Goal: Information Seeking & Learning: Learn about a topic

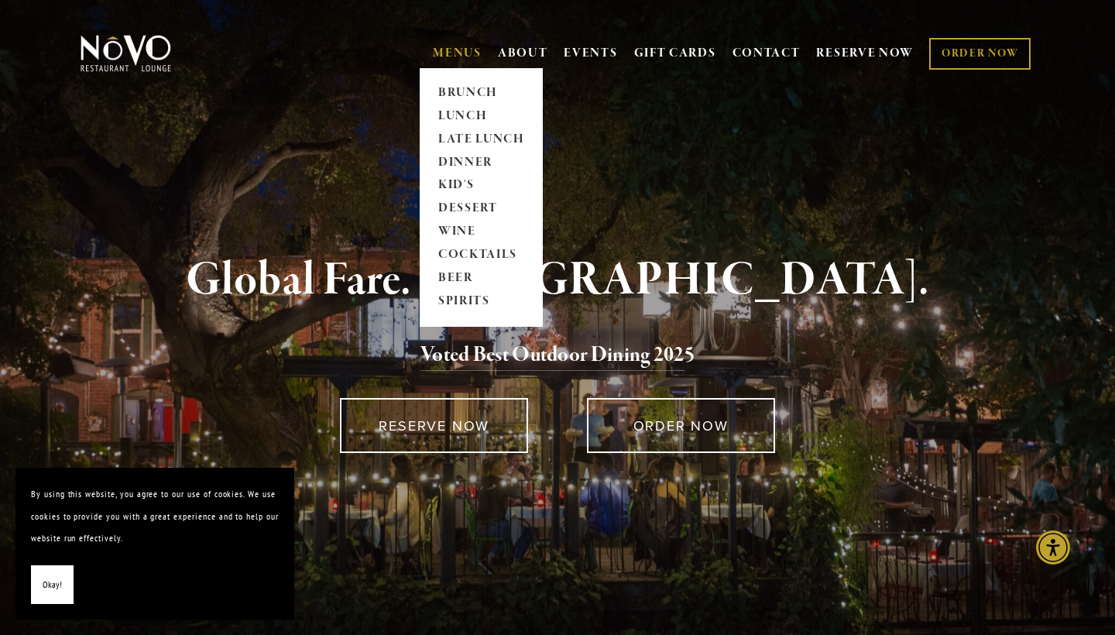
click at [435, 48] on link "MENUS" at bounding box center [457, 53] width 49 height 15
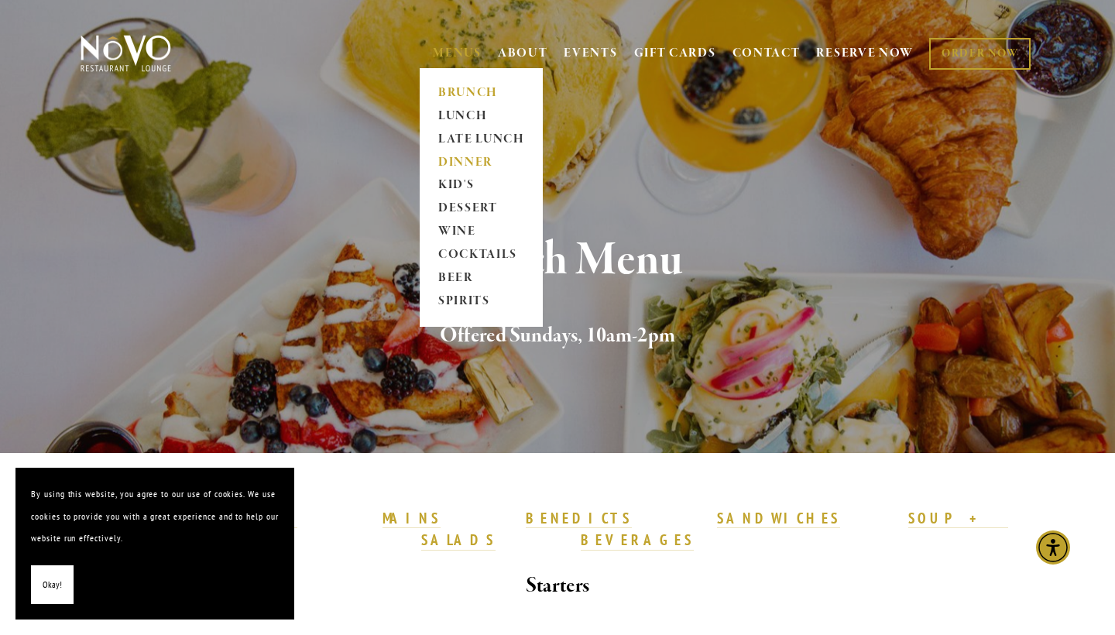
click at [460, 164] on link "DINNER" at bounding box center [481, 162] width 97 height 23
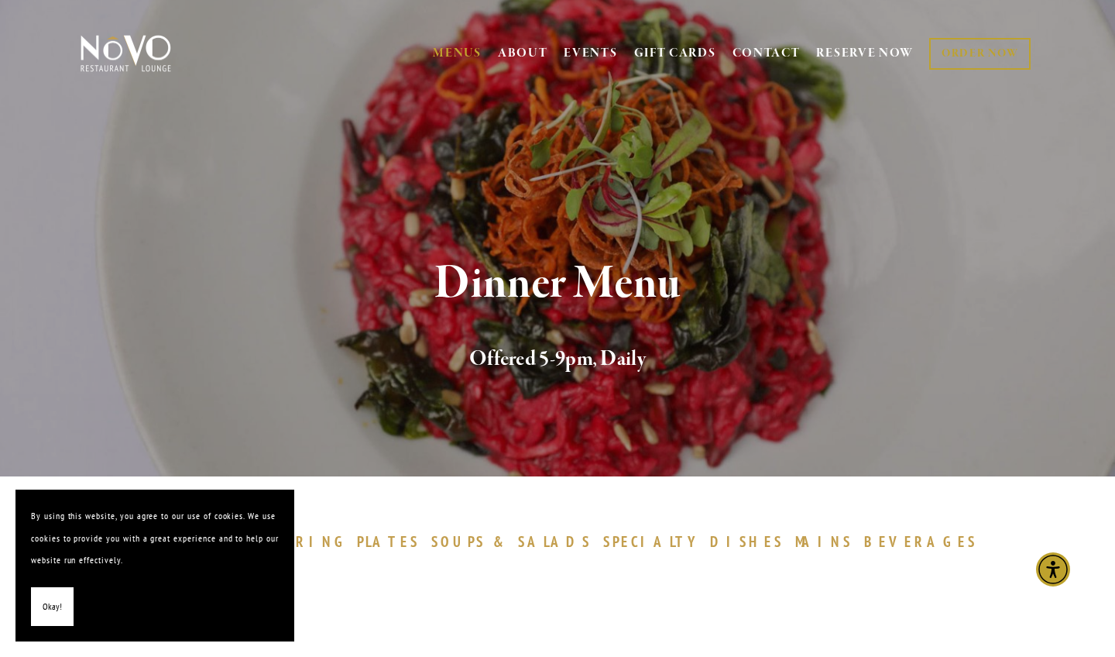
click at [492, 228] on div "Dinner Menu Offered 5-9pm, Daily" at bounding box center [557, 317] width 1115 height 318
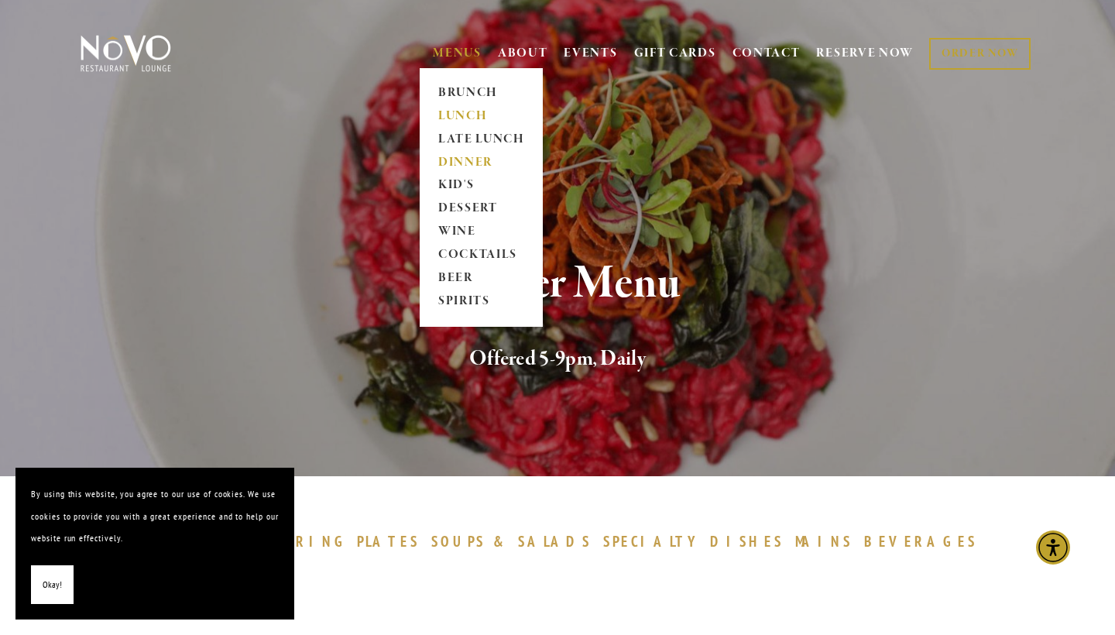
click at [437, 112] on link "LUNCH" at bounding box center [481, 116] width 97 height 23
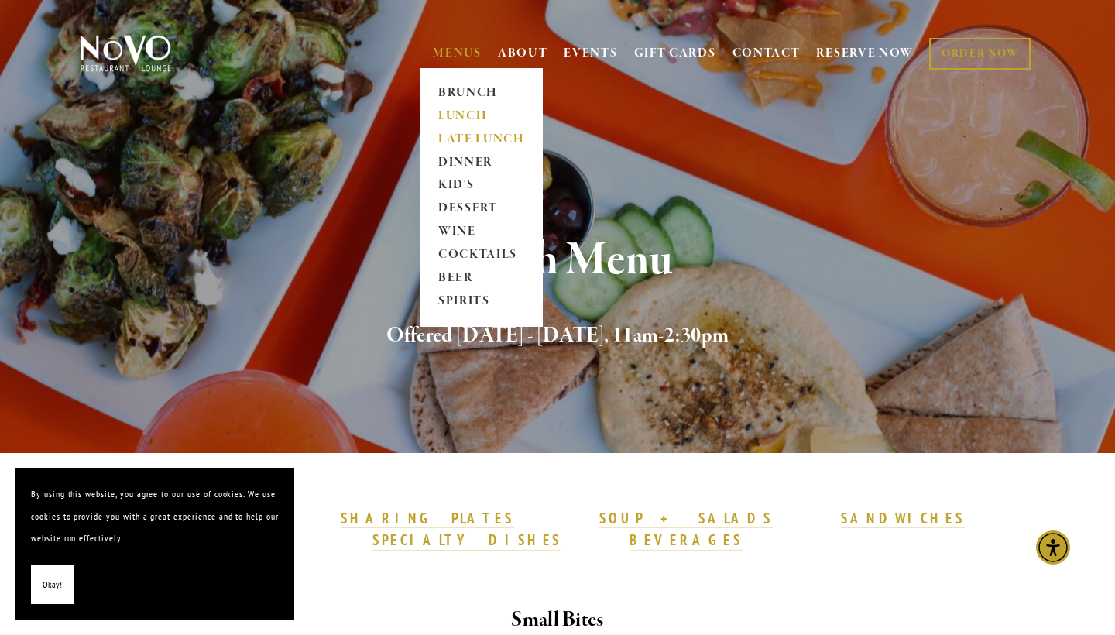
click at [456, 140] on link "LATE LUNCH" at bounding box center [481, 139] width 97 height 23
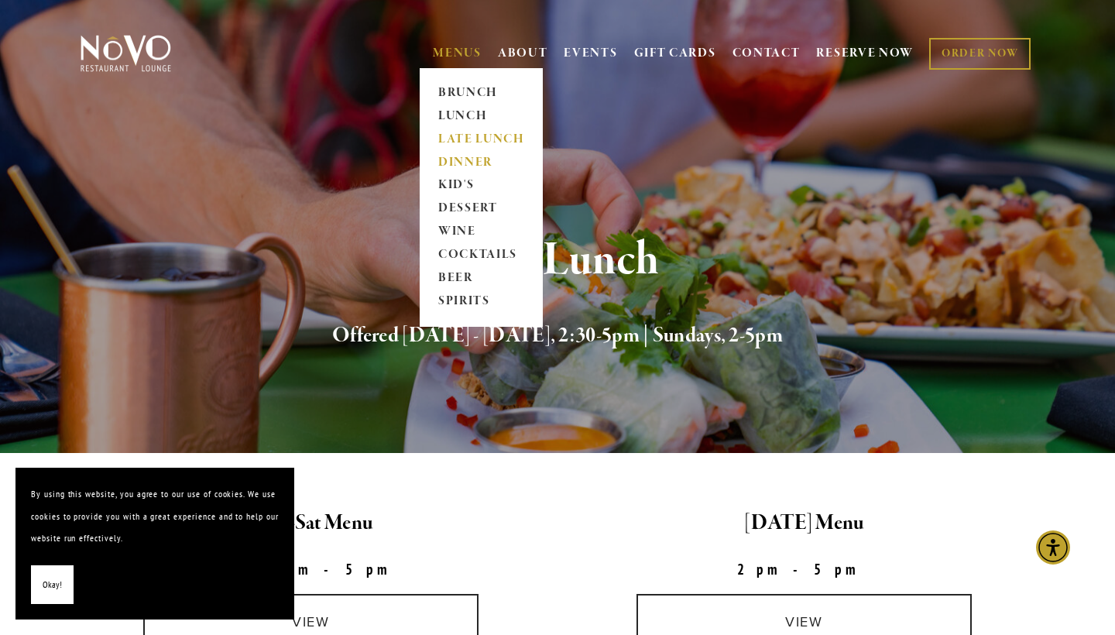
click at [448, 158] on link "DINNER" at bounding box center [481, 162] width 97 height 23
